Goal: Information Seeking & Learning: Check status

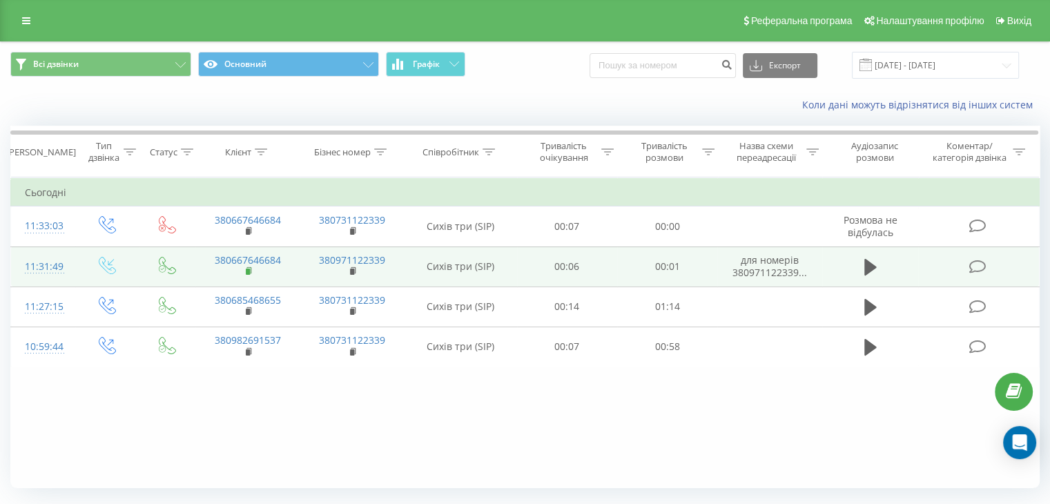
click at [248, 266] on icon at bounding box center [250, 271] width 8 height 10
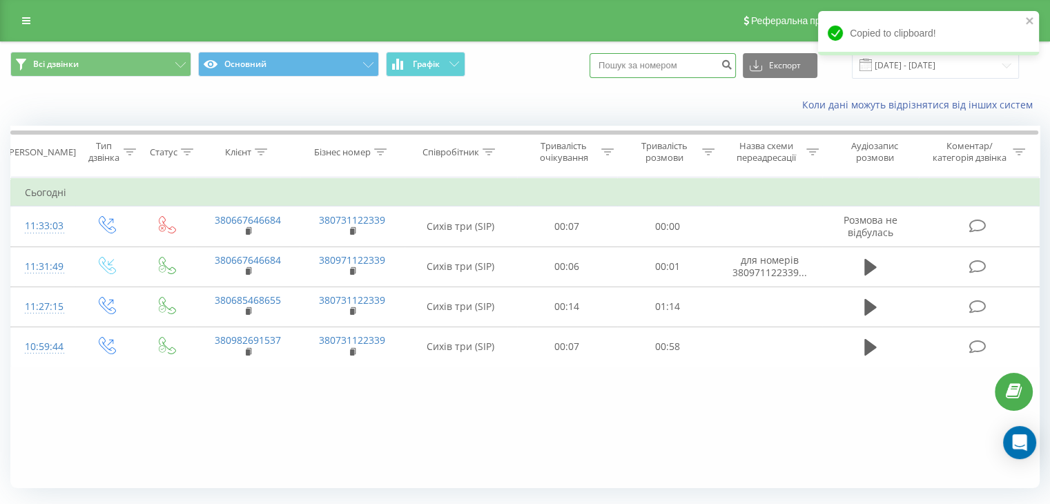
click at [637, 63] on input at bounding box center [663, 65] width 146 height 25
paste input "380667646684"
type input "380667646684"
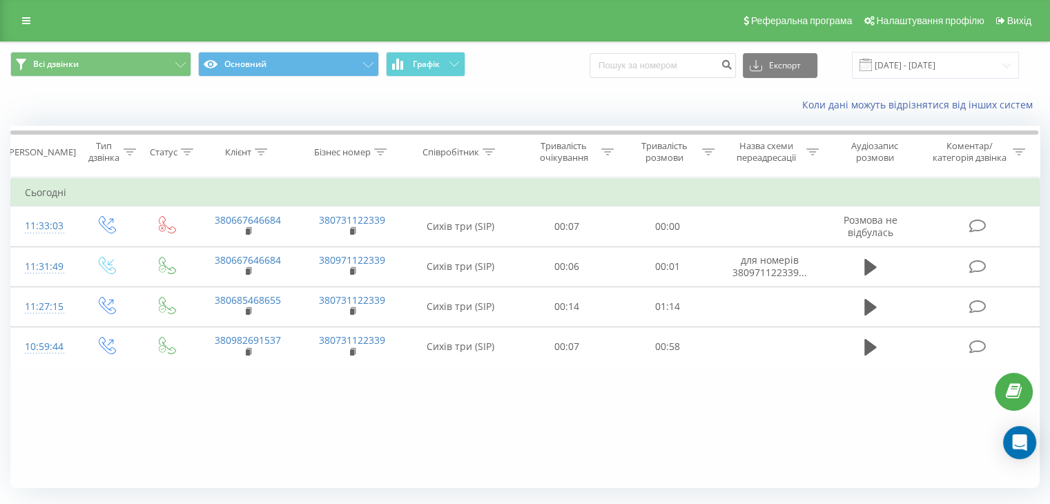
click at [122, 103] on div "Коли дані можуть відрізнятися вiд інших систем" at bounding box center [525, 104] width 1049 height 33
